Goal: Browse casually: Explore the website without a specific task or goal

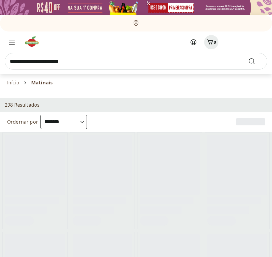
select select "**********"
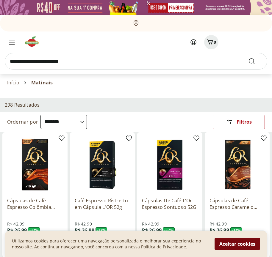
click at [237, 244] on button "Aceitar cookies" at bounding box center [237, 244] width 46 height 12
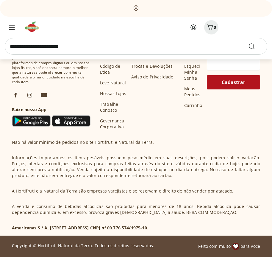
scroll to position [310, 0]
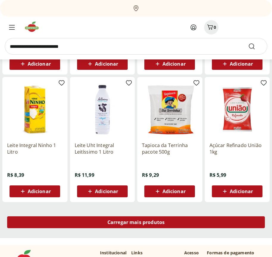
click at [136, 223] on span "Carregar mais produtos" at bounding box center [135, 222] width 57 height 5
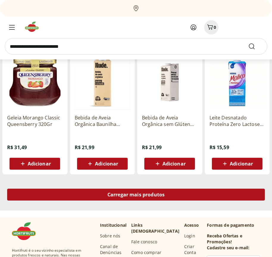
scroll to position [695, 0]
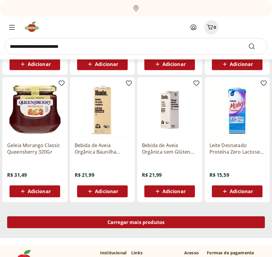
click at [136, 222] on span "Carregar mais produtos" at bounding box center [135, 222] width 57 height 5
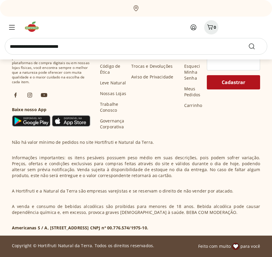
scroll to position [1080, 0]
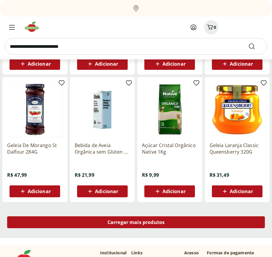
click at [136, 223] on span "Carregar mais produtos" at bounding box center [135, 222] width 57 height 5
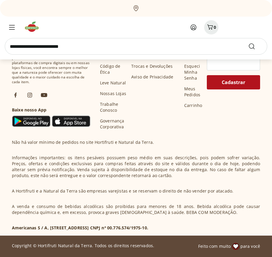
scroll to position [1464, 0]
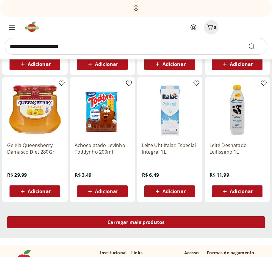
click at [136, 222] on span "Carregar mais produtos" at bounding box center [135, 222] width 57 height 5
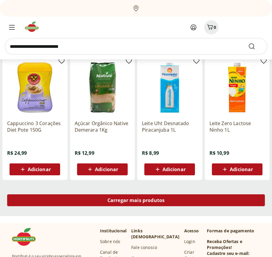
scroll to position [1849, 0]
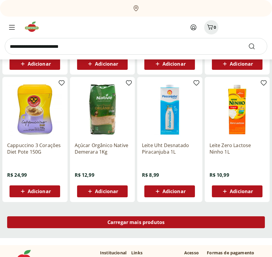
click at [136, 223] on span "Carregar mais produtos" at bounding box center [135, 222] width 57 height 5
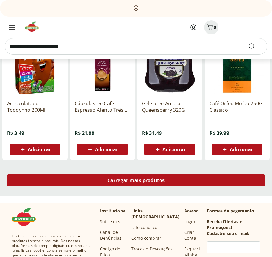
scroll to position [2234, 0]
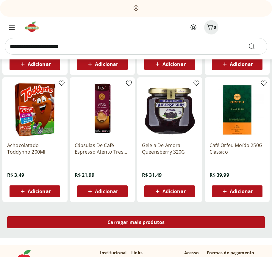
click at [136, 222] on span "Carregar mais produtos" at bounding box center [135, 222] width 57 height 5
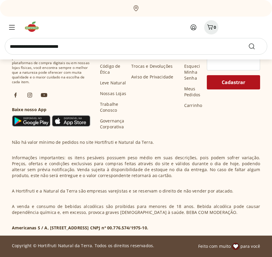
scroll to position [2619, 0]
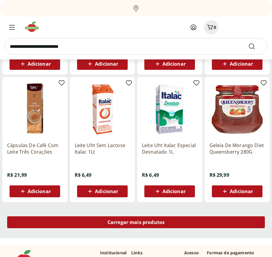
click at [136, 223] on span "Carregar mais produtos" at bounding box center [135, 222] width 57 height 5
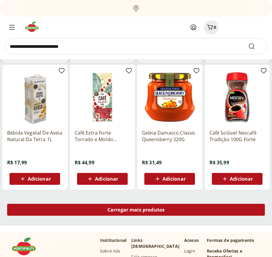
scroll to position [3003, 0]
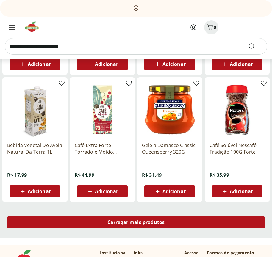
click at [136, 222] on span "Carregar mais produtos" at bounding box center [135, 222] width 57 height 5
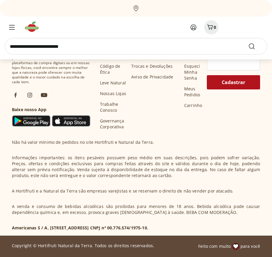
scroll to position [3388, 0]
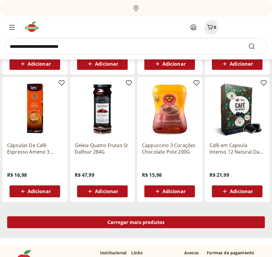
click at [136, 223] on span "Carregar mais produtos" at bounding box center [135, 222] width 57 height 5
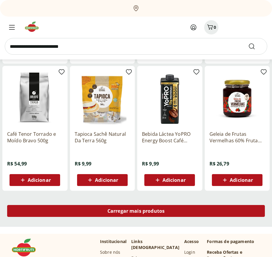
scroll to position [3773, 0]
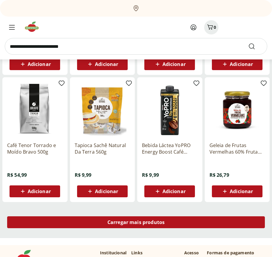
click at [136, 222] on span "Carregar mais produtos" at bounding box center [135, 222] width 57 height 5
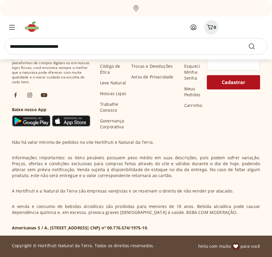
scroll to position [4157, 0]
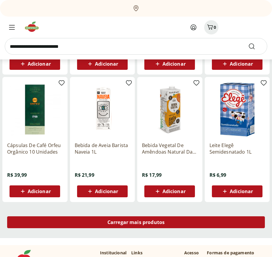
click at [136, 223] on span "Carregar mais produtos" at bounding box center [135, 222] width 57 height 5
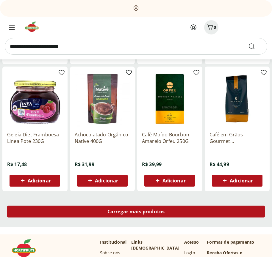
scroll to position [4542, 0]
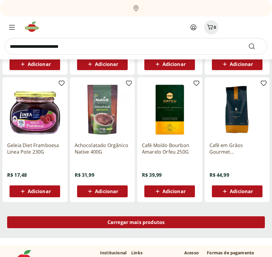
click at [136, 222] on span "Carregar mais produtos" at bounding box center [135, 222] width 57 height 5
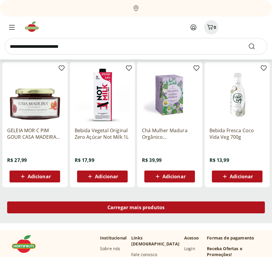
scroll to position [4927, 0]
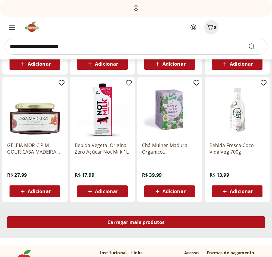
click at [136, 223] on span "Carregar mais produtos" at bounding box center [135, 222] width 57 height 5
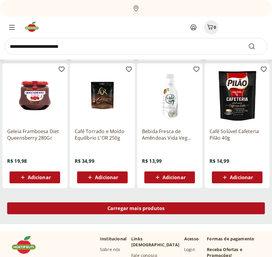
scroll to position [5311, 0]
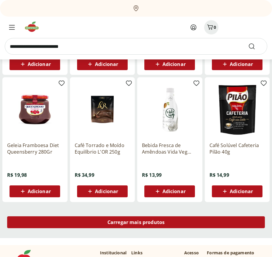
click at [136, 222] on span "Carregar mais produtos" at bounding box center [135, 222] width 57 height 5
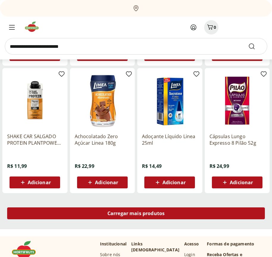
scroll to position [5696, 0]
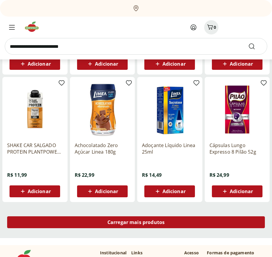
click at [136, 223] on span "Carregar mais produtos" at bounding box center [135, 222] width 57 height 5
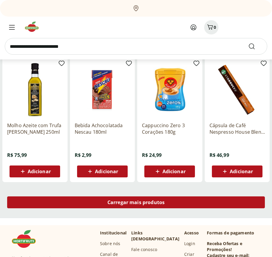
scroll to position [6081, 0]
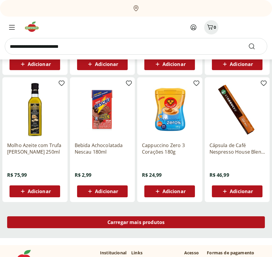
click at [136, 222] on span "Carregar mais produtos" at bounding box center [135, 222] width 57 height 5
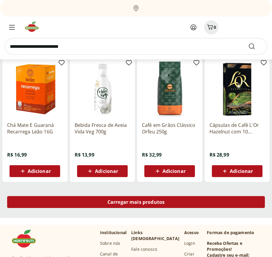
scroll to position [6466, 0]
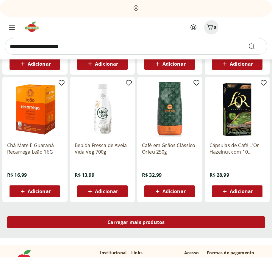
click at [136, 223] on span "Carregar mais produtos" at bounding box center [135, 222] width 57 height 5
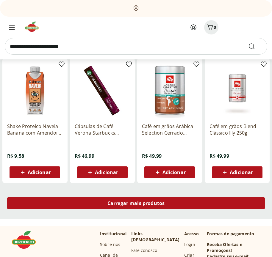
scroll to position [6850, 0]
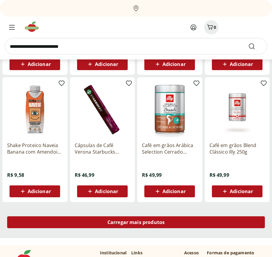
click at [136, 222] on span "Carregar mais produtos" at bounding box center [135, 222] width 57 height 5
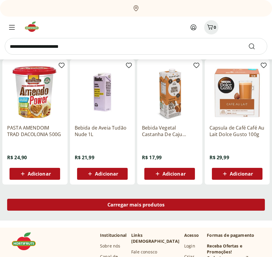
scroll to position [7235, 0]
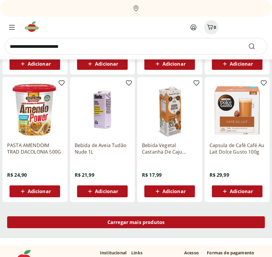
click at [136, 223] on span "Carregar mais produtos" at bounding box center [135, 222] width 57 height 5
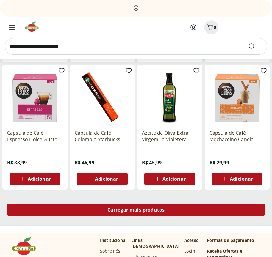
scroll to position [7620, 0]
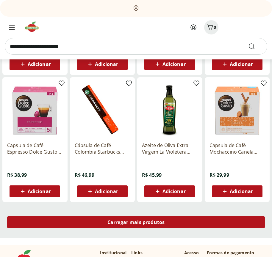
click at [136, 222] on span "Carregar mais produtos" at bounding box center [135, 222] width 57 height 5
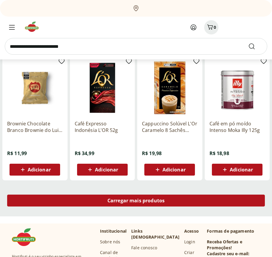
scroll to position [8005, 0]
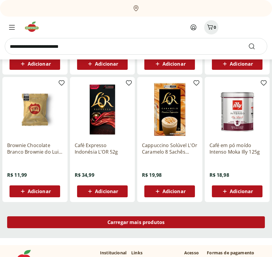
click at [136, 223] on span "Carregar mais produtos" at bounding box center [135, 222] width 57 height 5
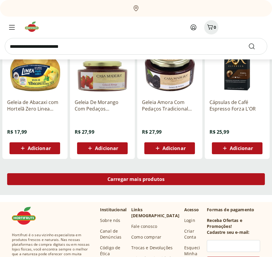
scroll to position [8389, 0]
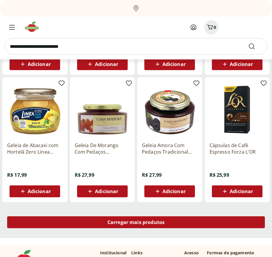
click at [136, 222] on span "Carregar mais produtos" at bounding box center [135, 222] width 57 height 5
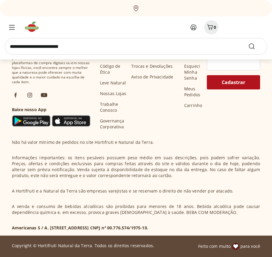
scroll to position [8774, 0]
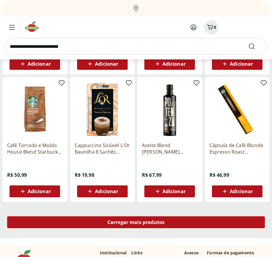
click at [136, 223] on span "Carregar mais produtos" at bounding box center [135, 222] width 57 height 5
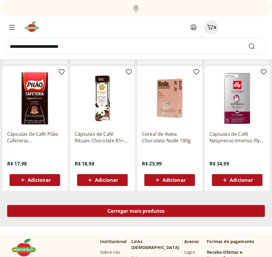
scroll to position [9159, 0]
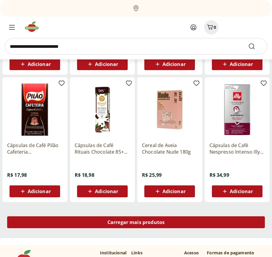
click at [136, 222] on span "Carregar mais produtos" at bounding box center [135, 222] width 57 height 5
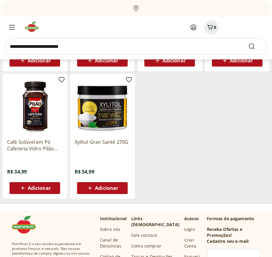
scroll to position [9513, 0]
